Goal: Navigation & Orientation: Find specific page/section

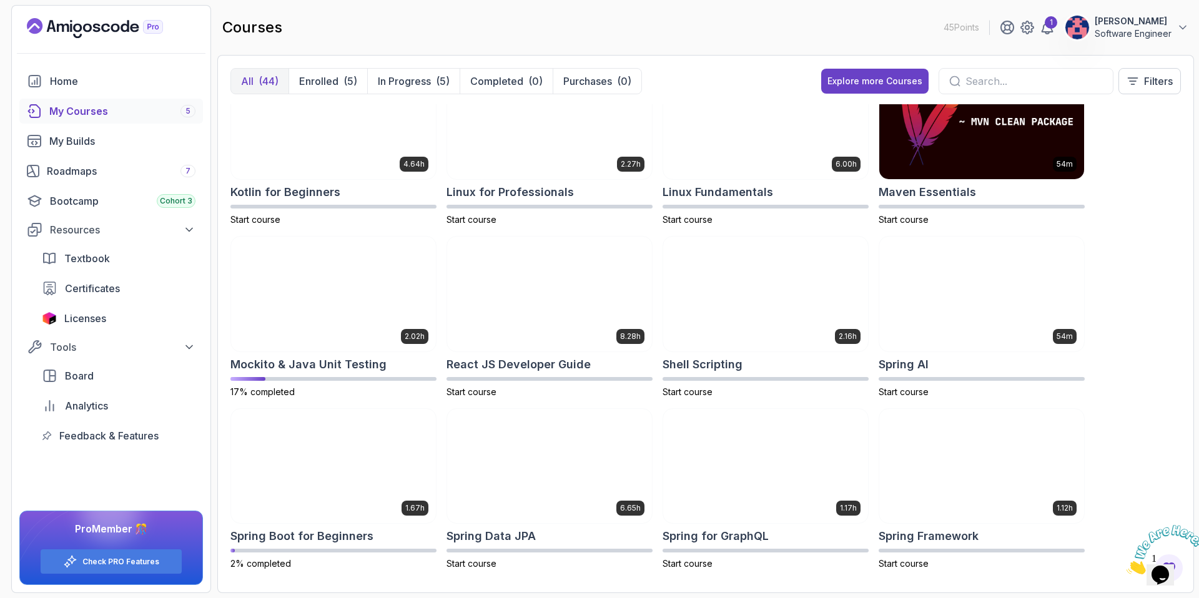
scroll to position [1422, 0]
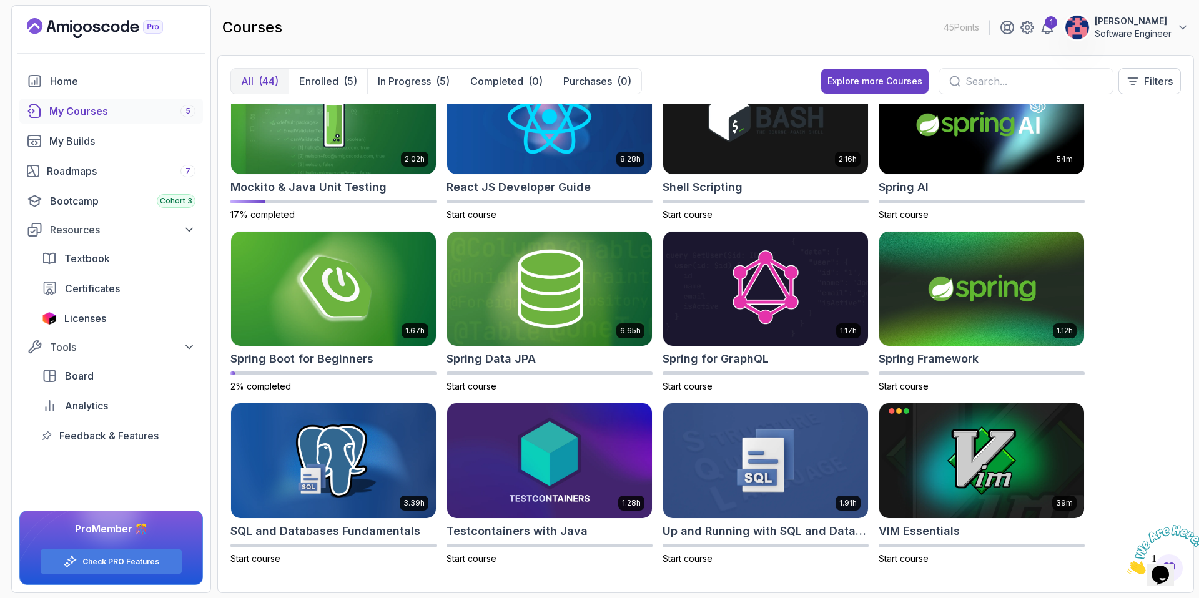
click at [1055, 27] on div "1 [PERSON_NAME] Software Engineer" at bounding box center [1094, 27] width 189 height 25
click at [1046, 28] on icon at bounding box center [1047, 27] width 15 height 15
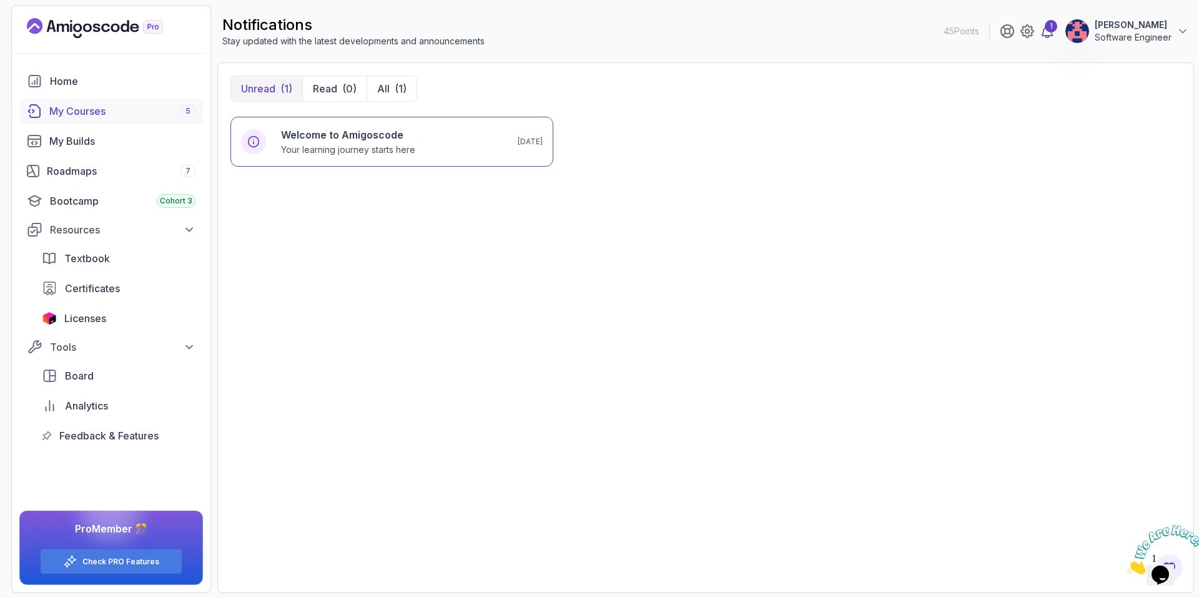
click at [111, 107] on div "My Courses 5" at bounding box center [122, 111] width 146 height 15
